Goal: Task Accomplishment & Management: Manage account settings

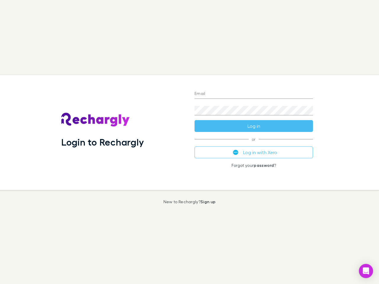
click at [189, 142] on div "Login to Rechargly" at bounding box center [122, 132] width 133 height 115
click at [253, 94] on input "Email" at bounding box center [253, 93] width 118 height 9
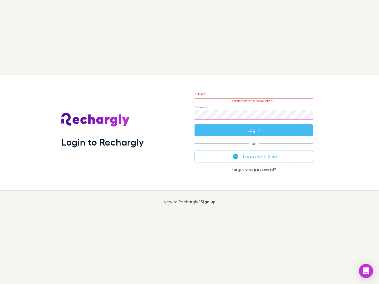
click at [253, 126] on form "Email Please enter a valid email. Password Log in" at bounding box center [253, 110] width 118 height 51
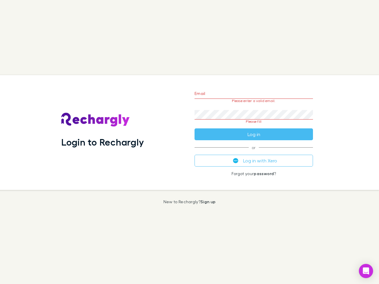
click at [253, 152] on div "Email Please enter a valid email. Password Please fill Log in or Log in with Xe…" at bounding box center [254, 132] width 128 height 115
click at [366, 271] on icon "Open Intercom Messenger" at bounding box center [366, 270] width 6 height 7
